Goal: Check status: Check status

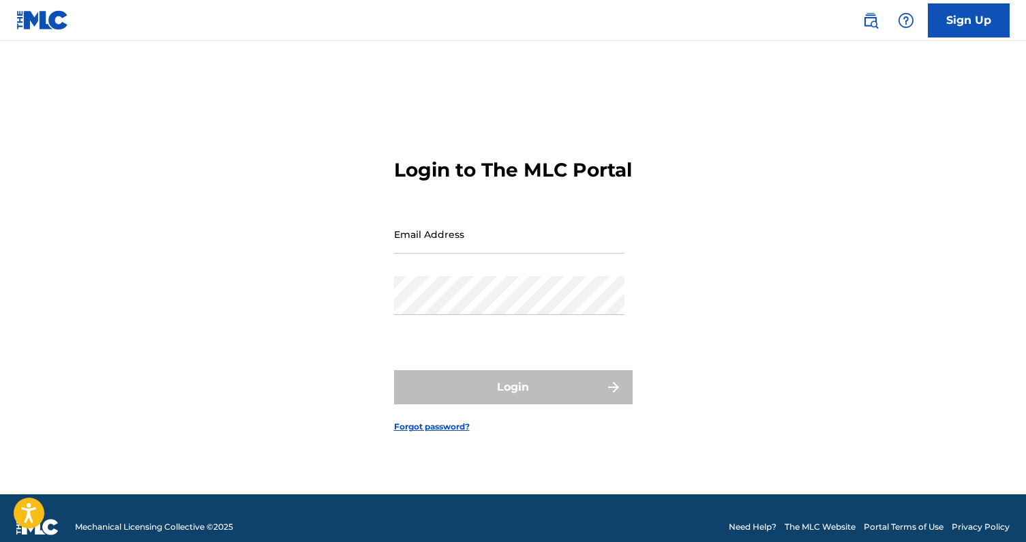
click at [481, 254] on input "Email Address" at bounding box center [509, 234] width 230 height 39
type input "[EMAIL_ADDRESS][DOMAIN_NAME]"
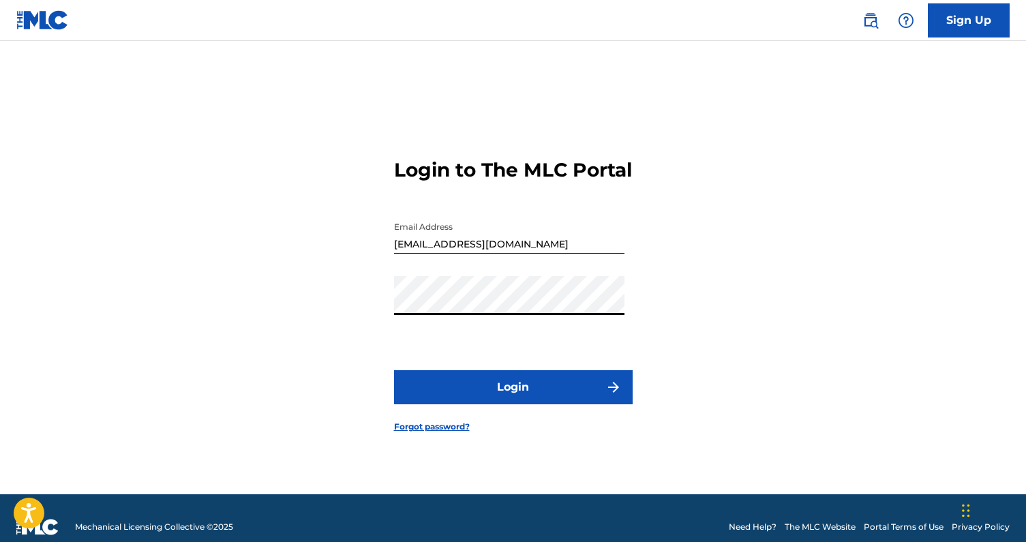
click at [495, 387] on button "Login" at bounding box center [513, 387] width 239 height 34
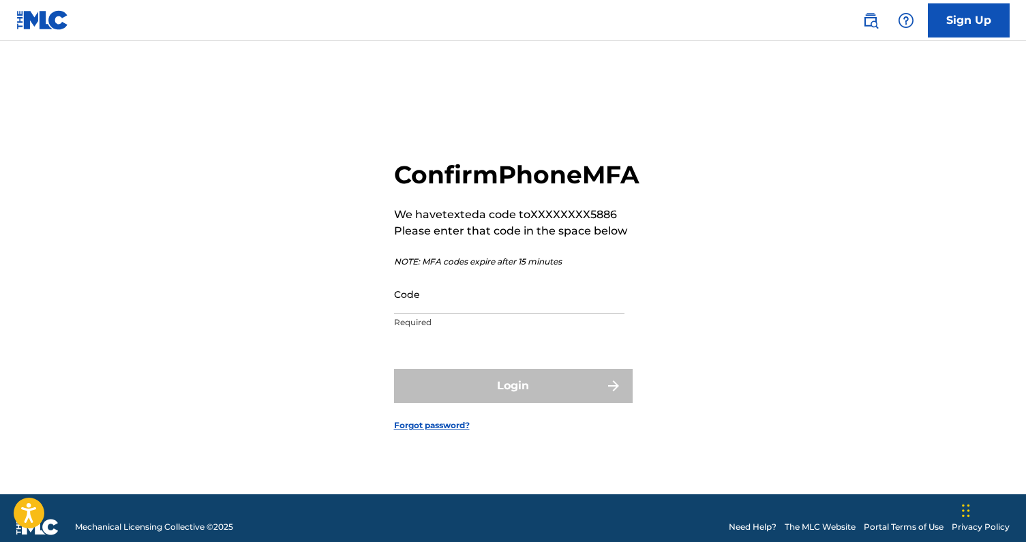
click at [493, 314] on input "Code" at bounding box center [509, 294] width 230 height 39
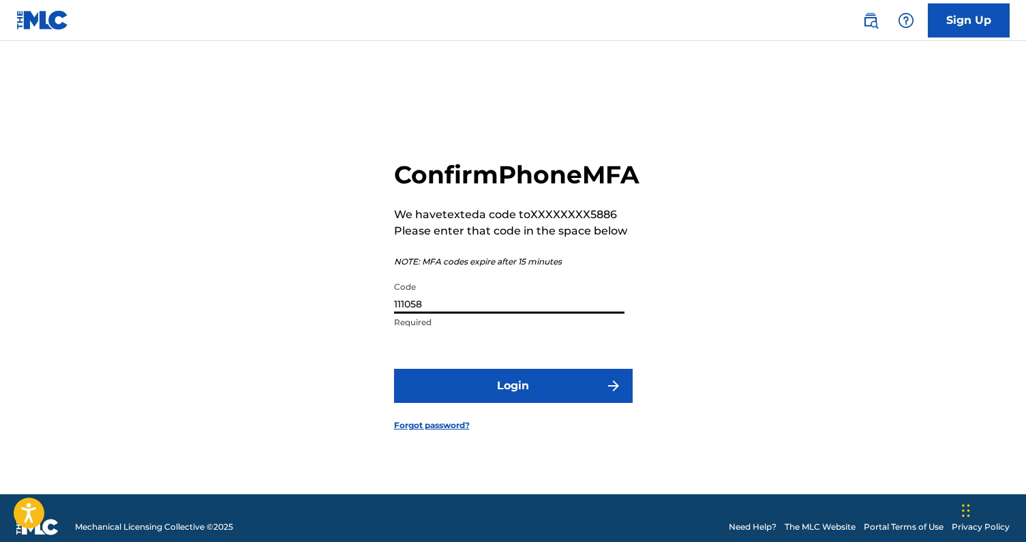
type input "111058"
click at [520, 387] on button "Login" at bounding box center [513, 386] width 239 height 34
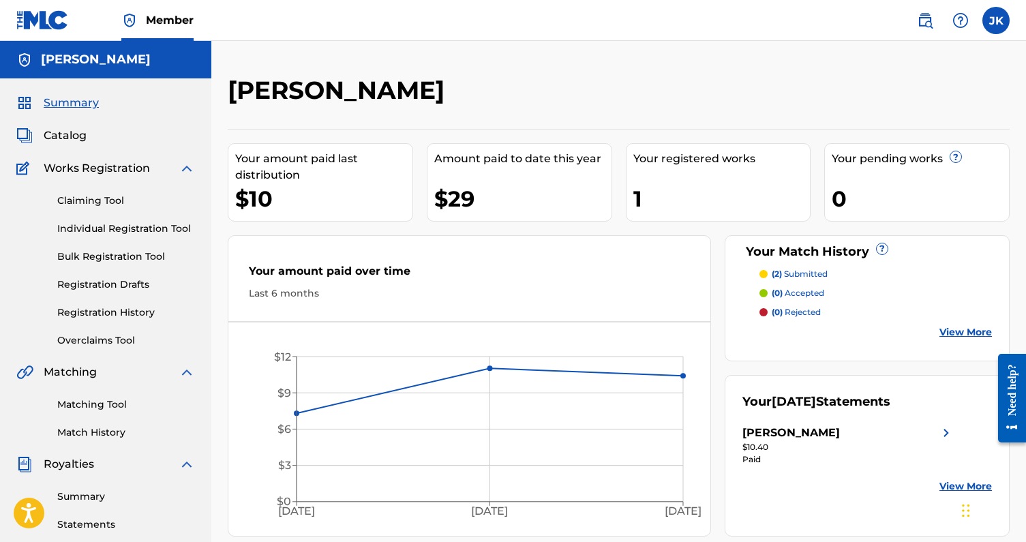
click at [800, 272] on p "(2) submitted" at bounding box center [800, 274] width 56 height 12
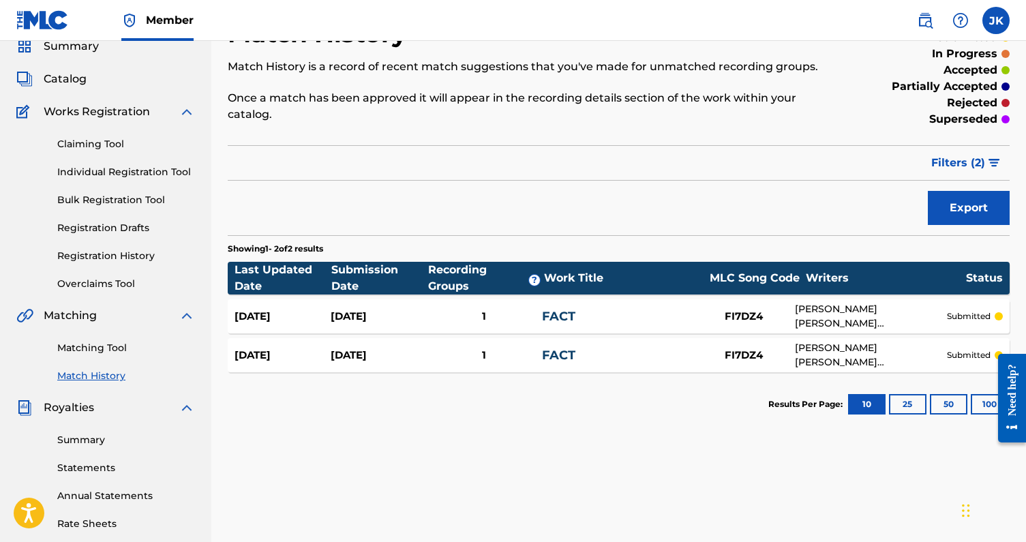
scroll to position [73, 0]
